Goal: Participate in discussion: Engage in conversation with other users on a specific topic

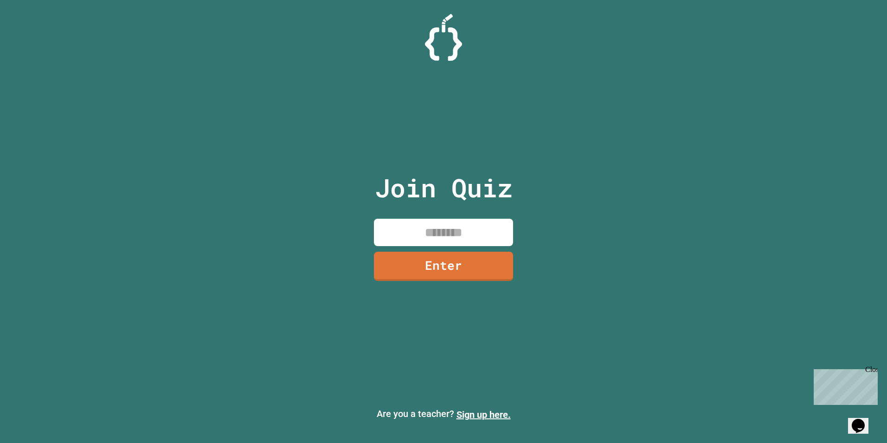
click at [457, 228] on input at bounding box center [443, 232] width 139 height 27
type input "********"
click at [456, 272] on link "Enter" at bounding box center [443, 265] width 127 height 31
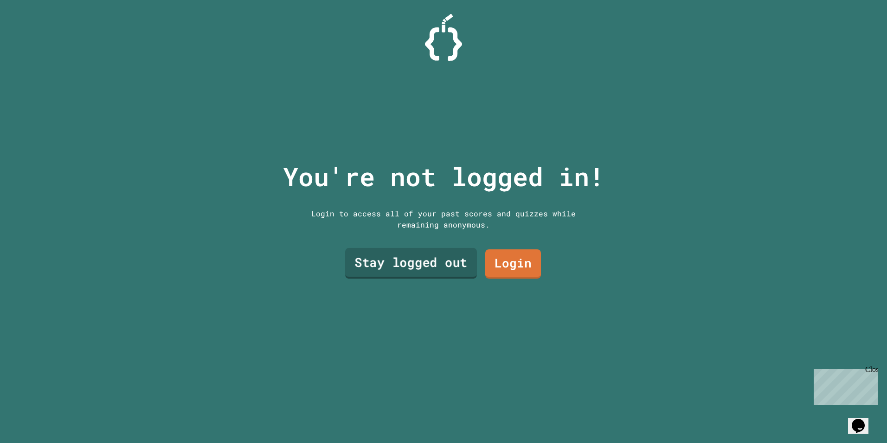
click at [451, 270] on link "Stay logged out" at bounding box center [411, 263] width 132 height 31
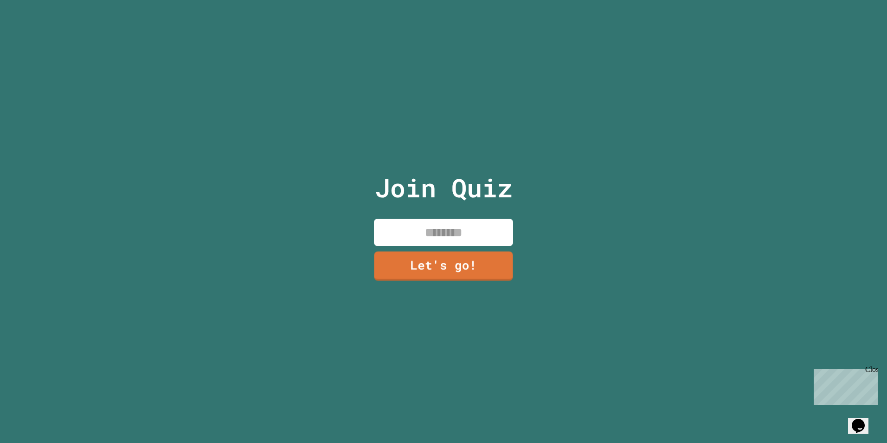
click at [466, 226] on input at bounding box center [443, 232] width 139 height 27
type input "****"
click at [502, 261] on link "Let's go!" at bounding box center [444, 265] width 142 height 31
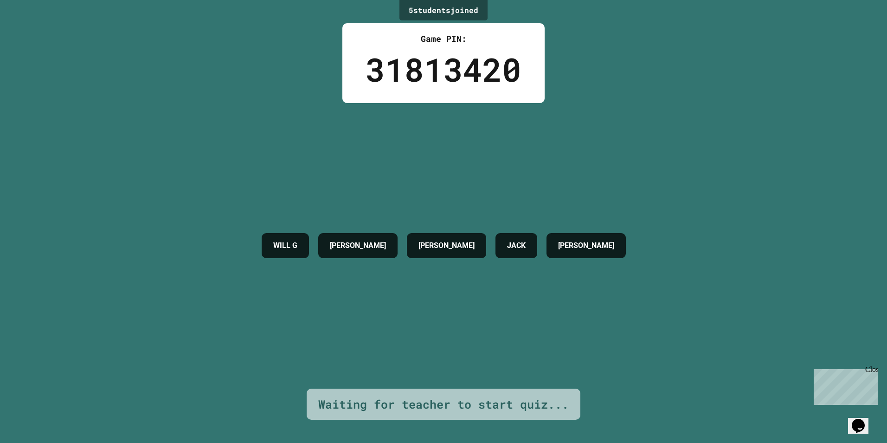
click at [392, 307] on div "WILL G [PERSON_NAME] [PERSON_NAME]" at bounding box center [444, 245] width 374 height 285
drag, startPoint x: 392, startPoint y: 307, endPoint x: 245, endPoint y: 214, distance: 173.1
click at [246, 214] on div "5 student s joined Game PIN: 31813420 WILL G [PERSON_NAME] [PERSON_NAME] Waitin…" at bounding box center [443, 221] width 887 height 443
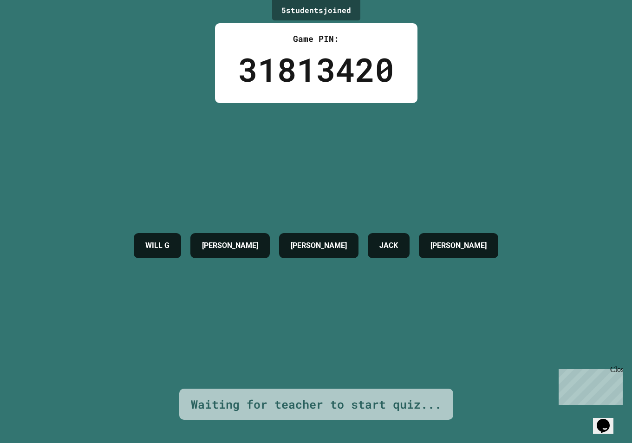
click at [485, 122] on div "WILL G [PERSON_NAME] [PERSON_NAME]" at bounding box center [316, 245] width 374 height 285
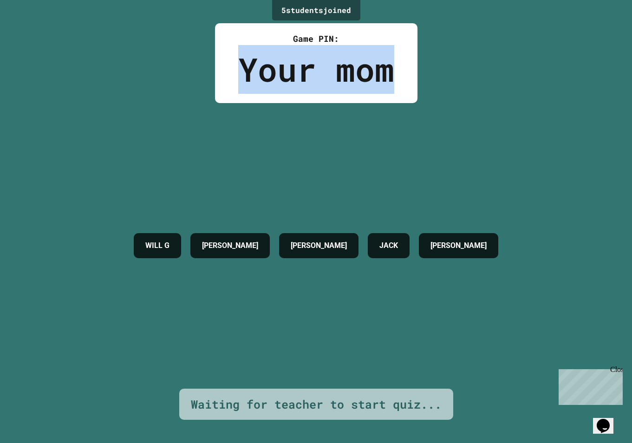
drag, startPoint x: 241, startPoint y: 77, endPoint x: 396, endPoint y: 68, distance: 155.7
click at [396, 68] on div "Game PIN: Your mom" at bounding box center [316, 63] width 202 height 80
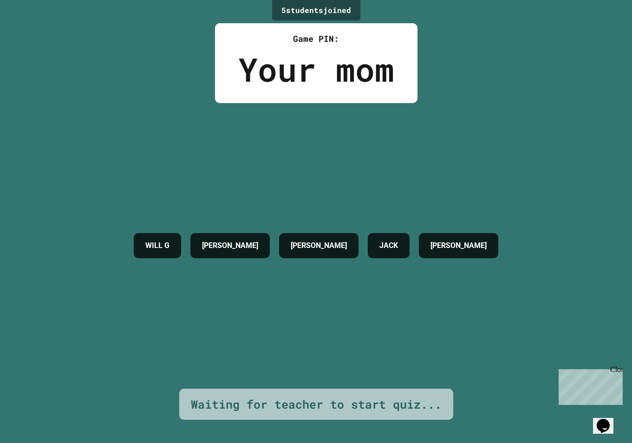
click at [493, 87] on div "5 student s joined Game PIN: Your mom WILL G [PERSON_NAME] [PERSON_NAME] Waitin…" at bounding box center [316, 221] width 632 height 443
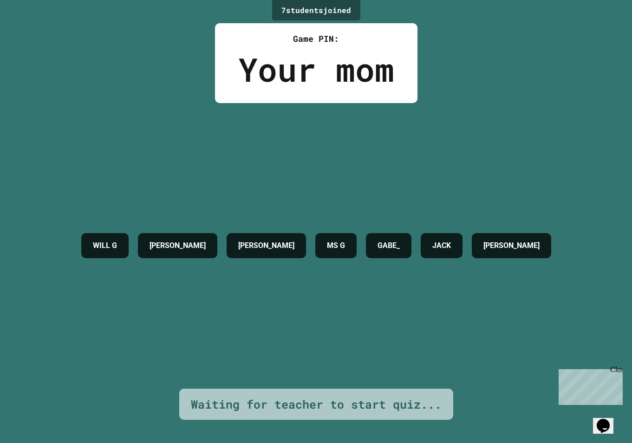
click at [433, 141] on div "WILL G [PERSON_NAME] MS [PERSON_NAME] [PERSON_NAME]" at bounding box center [316, 245] width 479 height 285
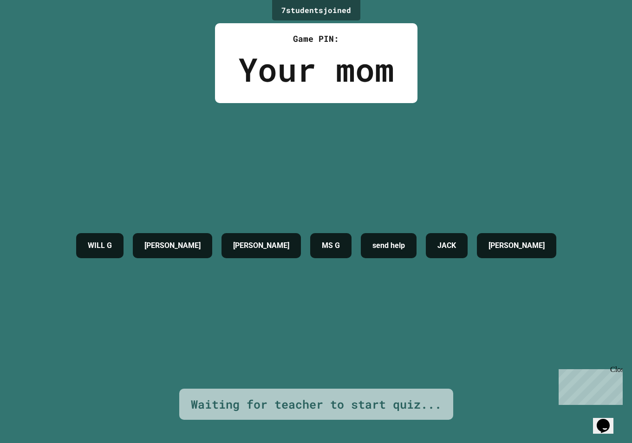
click at [502, 126] on div "WILL G [PERSON_NAME] MS G send help [PERSON_NAME]" at bounding box center [315, 245] width 489 height 285
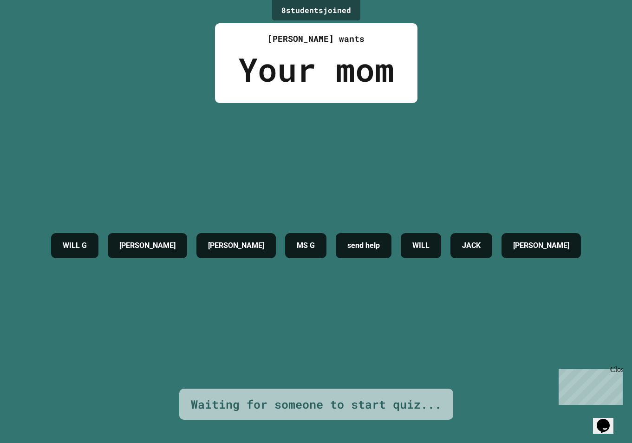
click at [526, 165] on div "WILL G [PERSON_NAME] MS G send help WILL [PERSON_NAME]" at bounding box center [315, 245] width 539 height 285
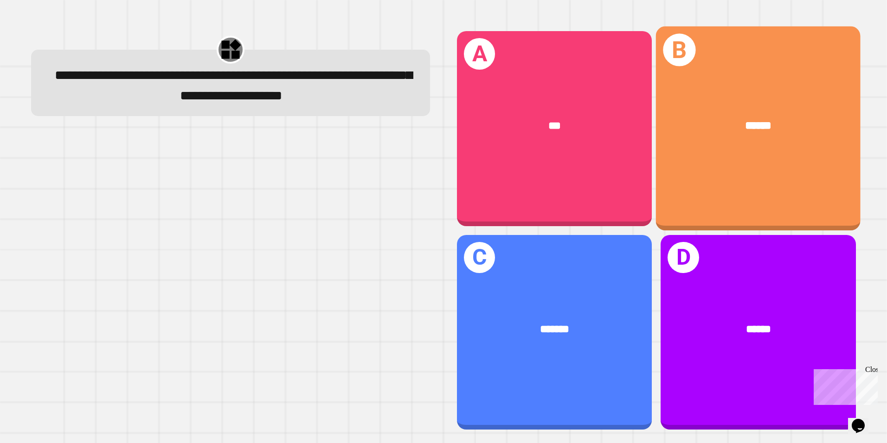
click at [766, 126] on div "******" at bounding box center [759, 125] width 160 height 17
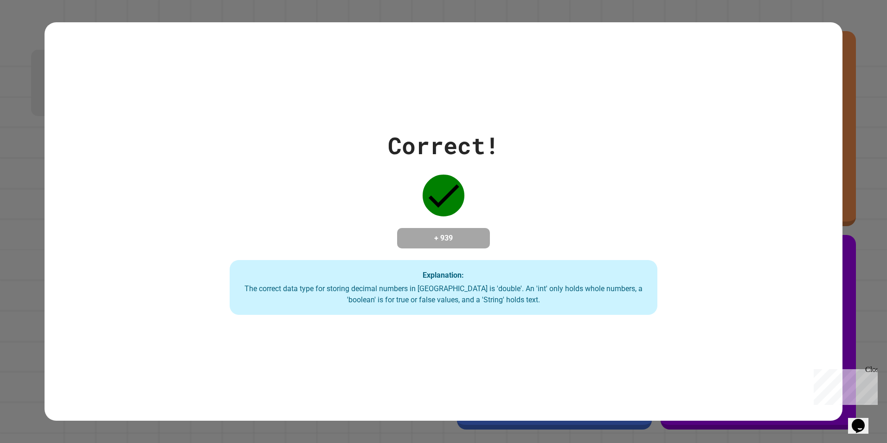
click at [774, 238] on div "Correct! + 939 Explanation: The correct data type for storing decimal numbers i…" at bounding box center [444, 221] width 799 height 187
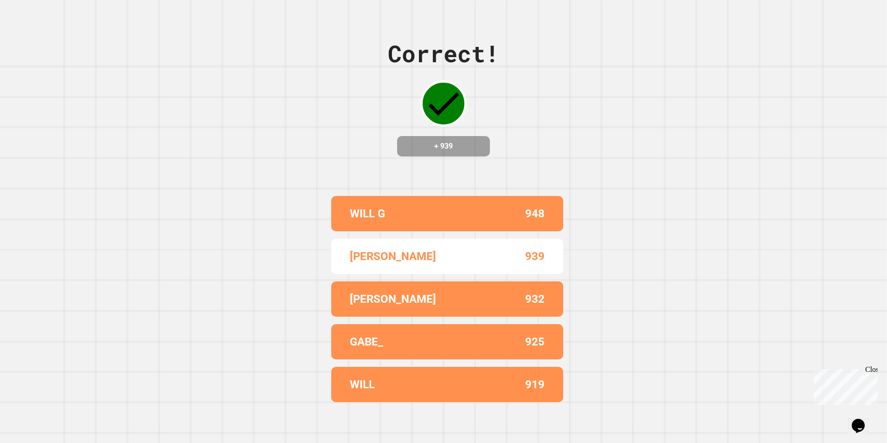
click at [388, 296] on p "[PERSON_NAME]" at bounding box center [393, 298] width 86 height 17
click at [387, 296] on p "[PERSON_NAME]" at bounding box center [393, 298] width 86 height 17
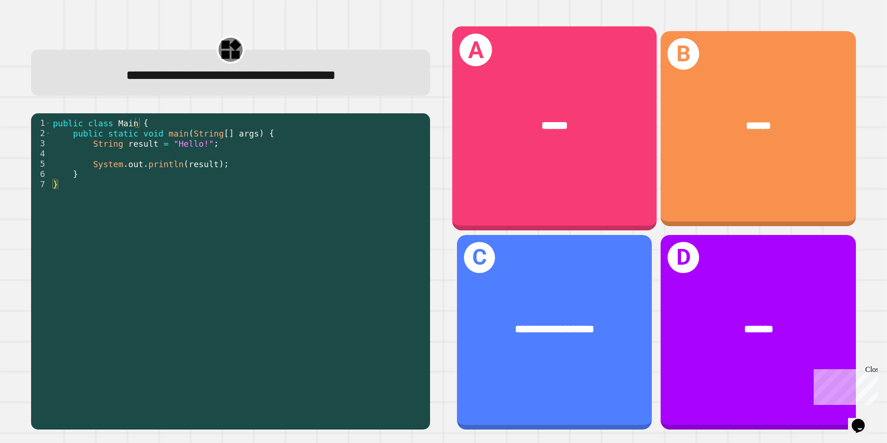
click at [542, 126] on span "******" at bounding box center [555, 125] width 26 height 11
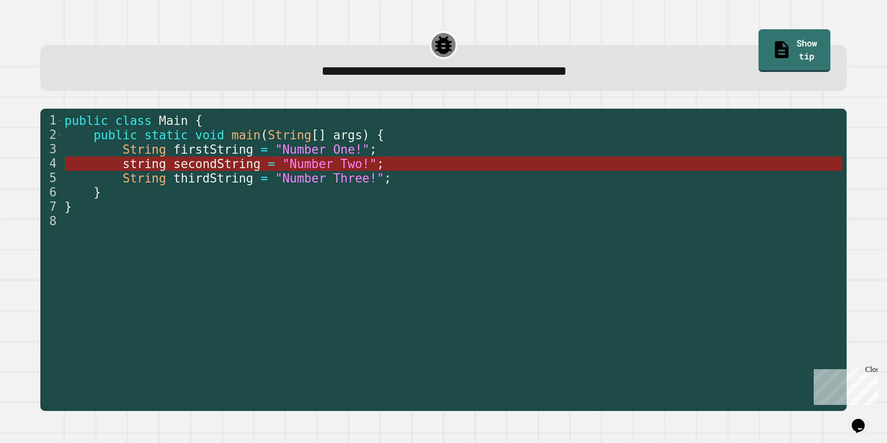
click at [335, 168] on span ""Number Two!"" at bounding box center [330, 164] width 95 height 14
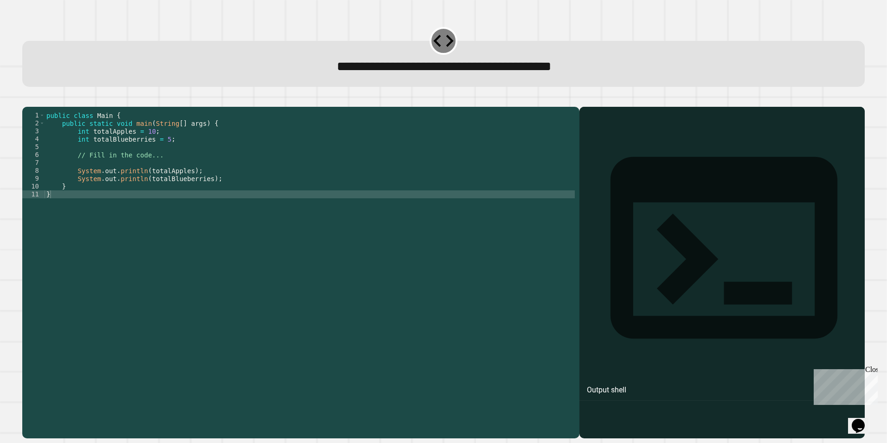
drag, startPoint x: 457, startPoint y: 213, endPoint x: 364, endPoint y: 195, distance: 94.0
click at [364, 195] on div "**********" at bounding box center [443, 221] width 887 height 443
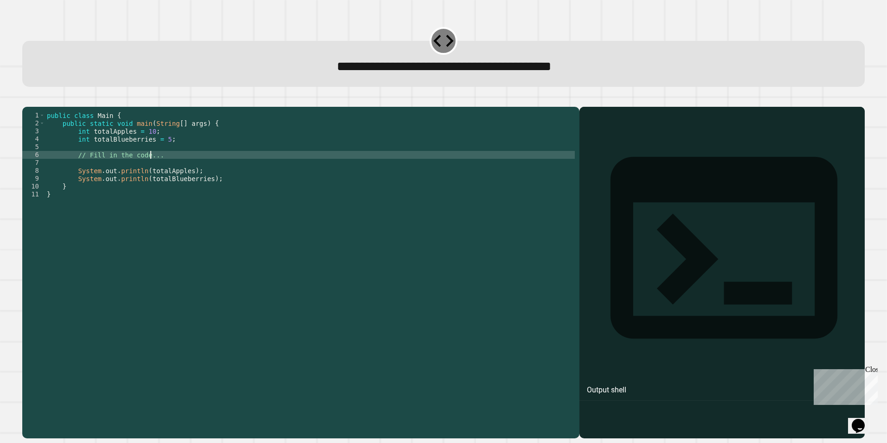
click at [150, 166] on div "public class Main { public static void main ( String [ ] args ) { int totalAppl…" at bounding box center [310, 261] width 530 height 300
click at [160, 170] on div "public class Main { public static void main ( String [ ] args ) { int totalAppl…" at bounding box center [310, 261] width 530 height 300
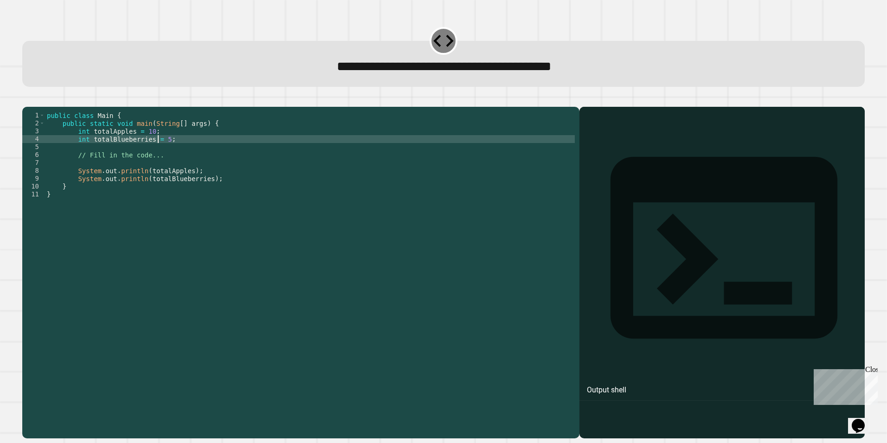
click at [159, 154] on div "public class Main { public static void main ( String [ ] args ) { int totalAppl…" at bounding box center [310, 261] width 530 height 300
type textarea "**********"
click at [27, 99] on button "button" at bounding box center [27, 99] width 0 height 0
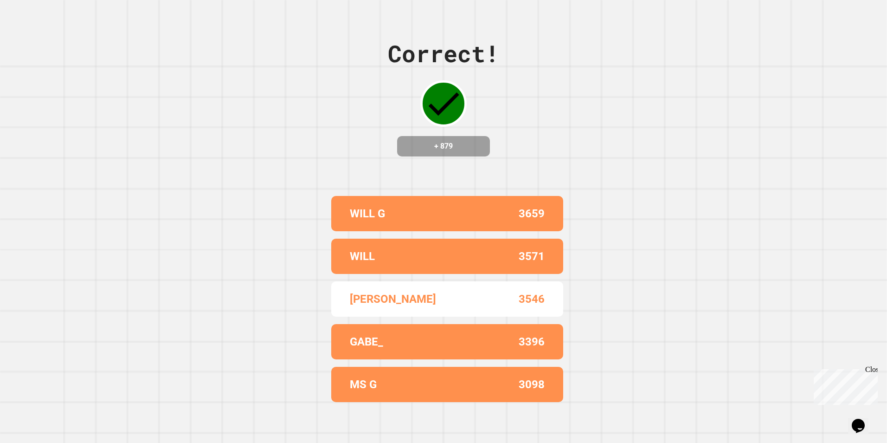
scroll to position [0, 0]
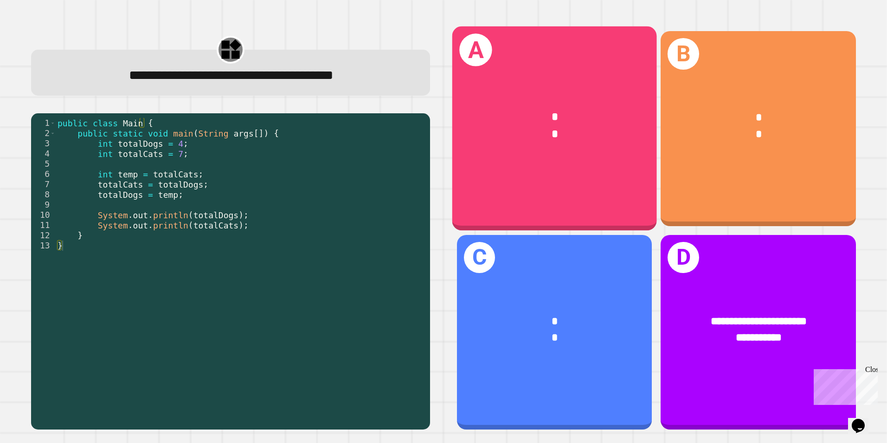
click at [505, 187] on div "A * *" at bounding box center [554, 128] width 205 height 204
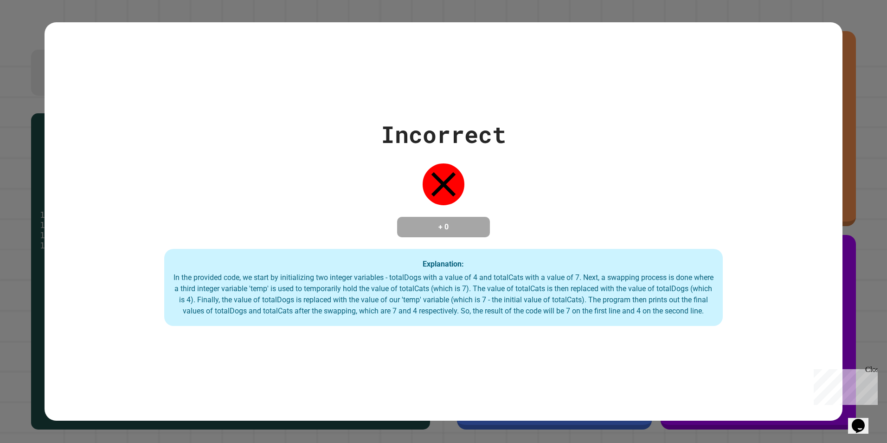
drag, startPoint x: 426, startPoint y: 125, endPoint x: 415, endPoint y: 120, distance: 12.5
click at [415, 120] on div "Incorrect" at bounding box center [443, 134] width 125 height 35
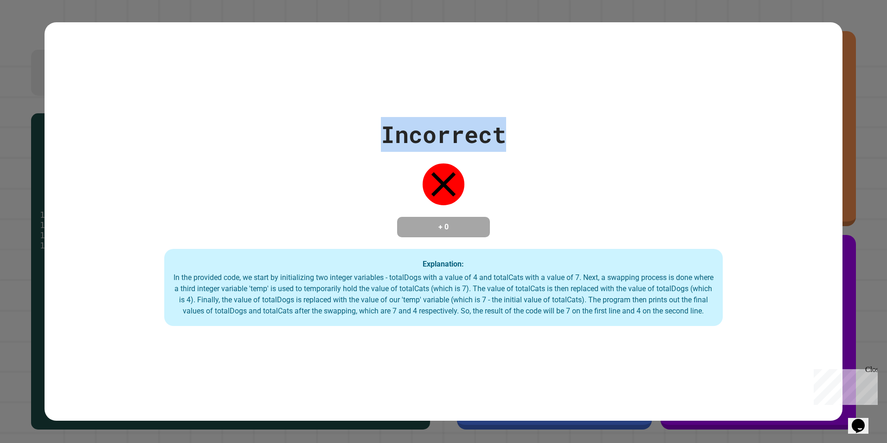
click at [415, 120] on div "Incorrect" at bounding box center [443, 134] width 125 height 35
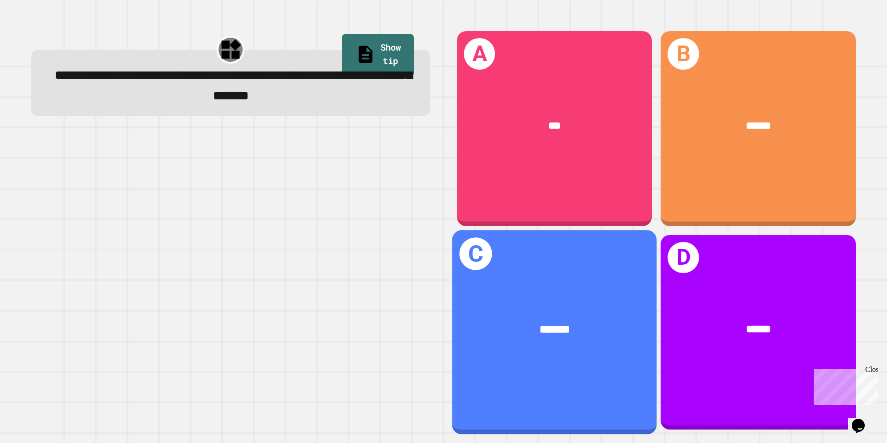
click at [543, 298] on div "*******" at bounding box center [554, 329] width 205 height 62
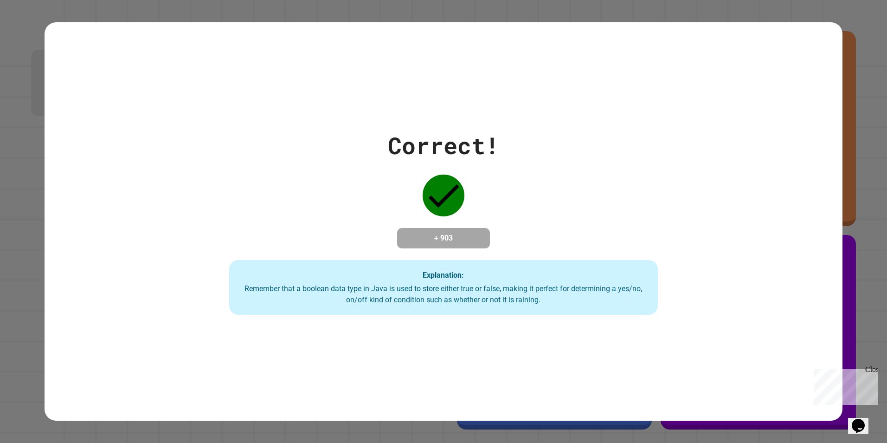
click at [442, 141] on div "Correct!" at bounding box center [443, 145] width 111 height 35
click at [442, 141] on div "Correct! + 903 Explanation: Remember that a boolean data type in Java is used t…" at bounding box center [443, 221] width 613 height 187
click at [442, 141] on div "Correct!" at bounding box center [443, 145] width 111 height 35
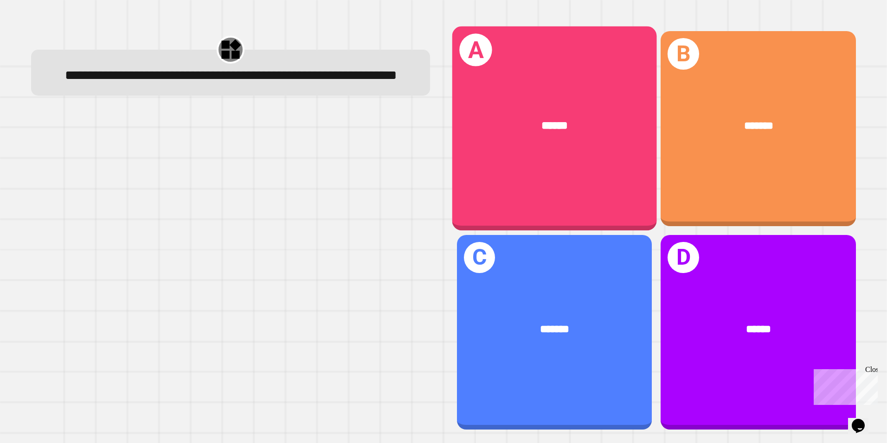
click at [538, 173] on div "A ******" at bounding box center [554, 128] width 205 height 204
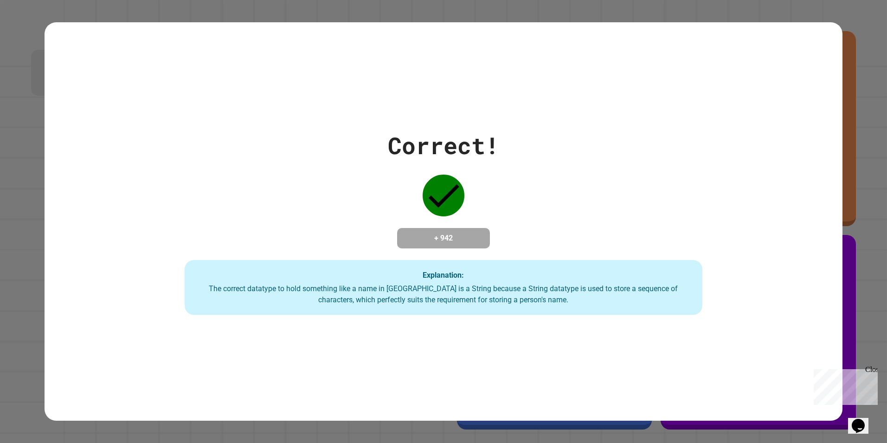
click at [453, 138] on div "Correct!" at bounding box center [443, 145] width 111 height 35
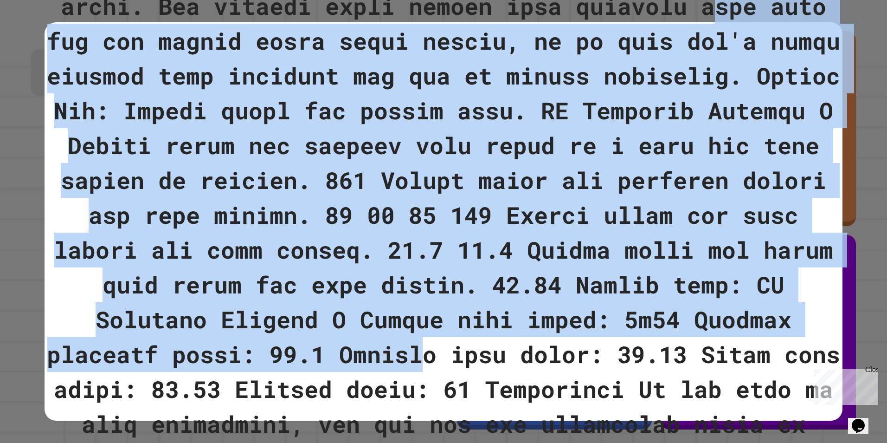
drag, startPoint x: 75, startPoint y: 36, endPoint x: 551, endPoint y: 346, distance: 568.1
click at [551, 346] on div at bounding box center [444, 145] width 799 height 1914
click at [422, 242] on div at bounding box center [444, 145] width 799 height 1914
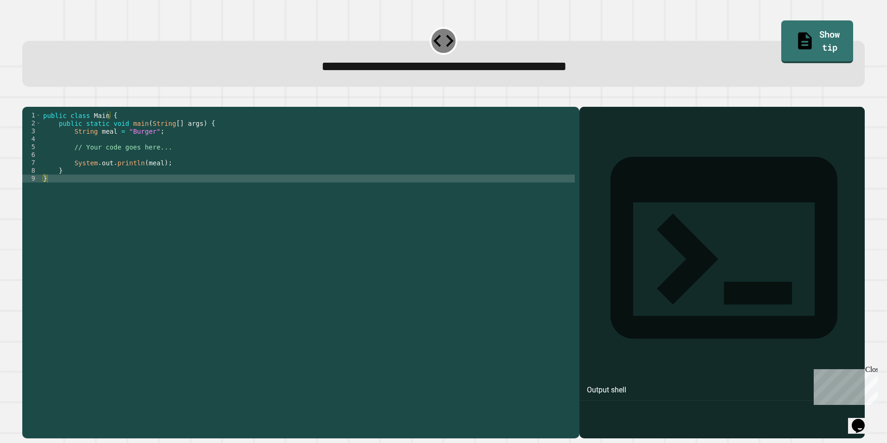
click at [147, 148] on div "public class Main { public static void main ( String [ ] args ) { String meal =…" at bounding box center [308, 261] width 534 height 300
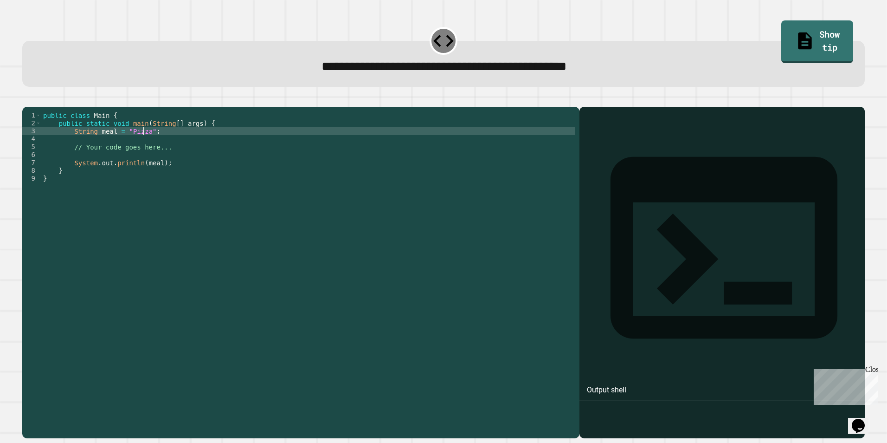
scroll to position [0, 7]
type textarea "**********"
click at [27, 99] on icon "button" at bounding box center [27, 99] width 0 height 0
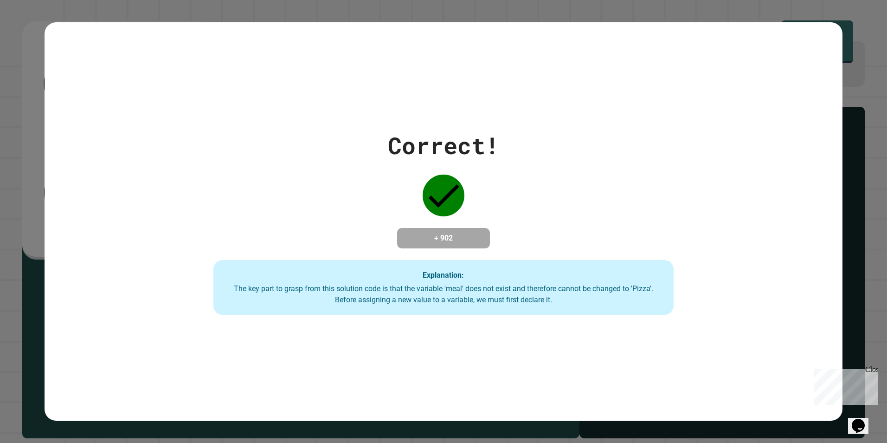
click at [437, 139] on div "Correct!" at bounding box center [443, 145] width 111 height 35
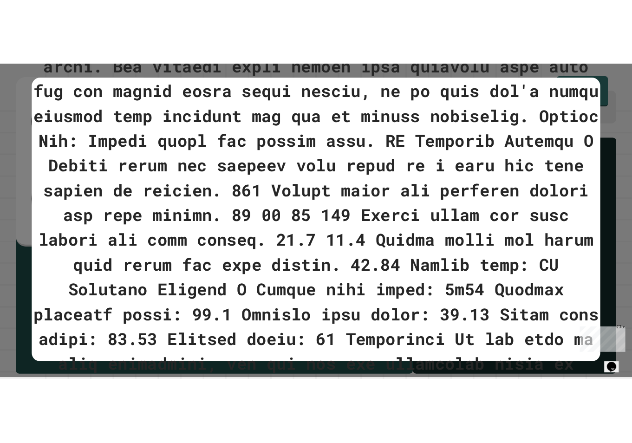
scroll to position [0, 0]
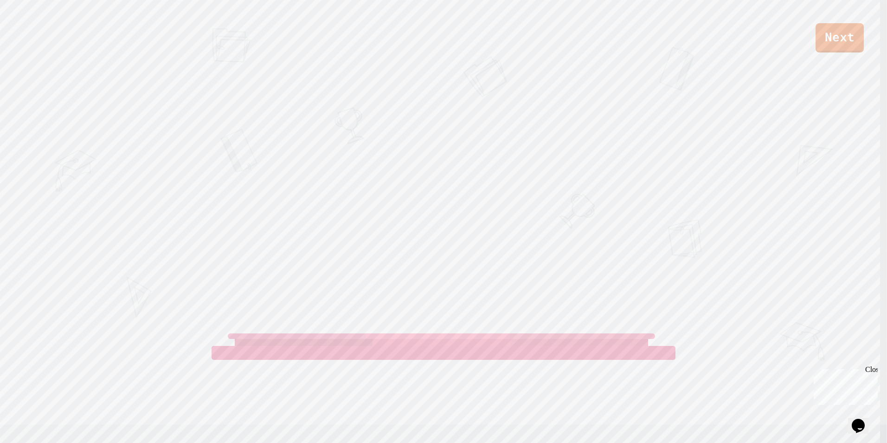
drag, startPoint x: 197, startPoint y: 110, endPoint x: 222, endPoint y: 124, distance: 29.1
click at [221, 123] on div "Next [PERSON_NAME] View leaderboard" at bounding box center [443, 221] width 887 height 443
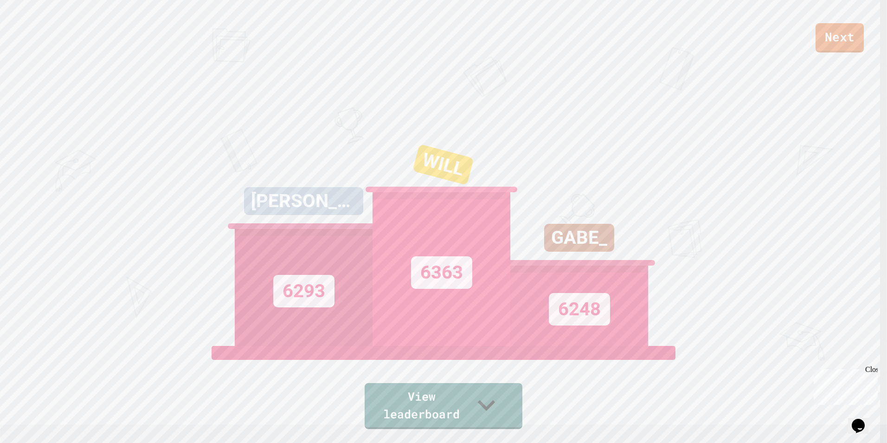
drag, startPoint x: 429, startPoint y: 169, endPoint x: 434, endPoint y: 184, distance: 15.6
click at [434, 184] on div "WILL" at bounding box center [443, 164] width 61 height 41
click at [439, 179] on div "WILL" at bounding box center [442, 164] width 58 height 33
drag, startPoint x: 439, startPoint y: 179, endPoint x: 428, endPoint y: 172, distance: 13.1
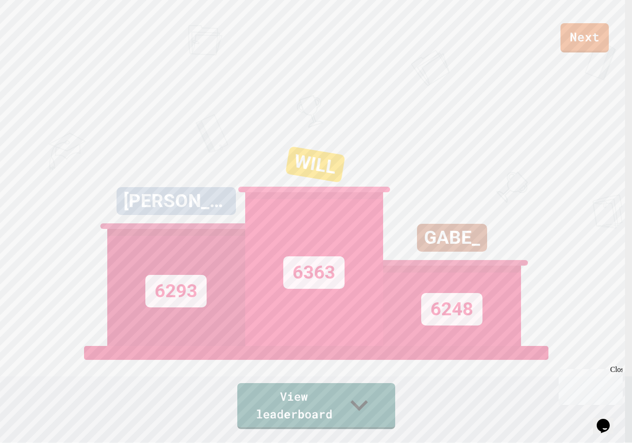
click at [587, 195] on div "Next [PERSON_NAME] 6293 WILL 6363 GABE_ 6248 View leaderboard" at bounding box center [316, 221] width 632 height 443
